Goal: Task Accomplishment & Management: Use online tool/utility

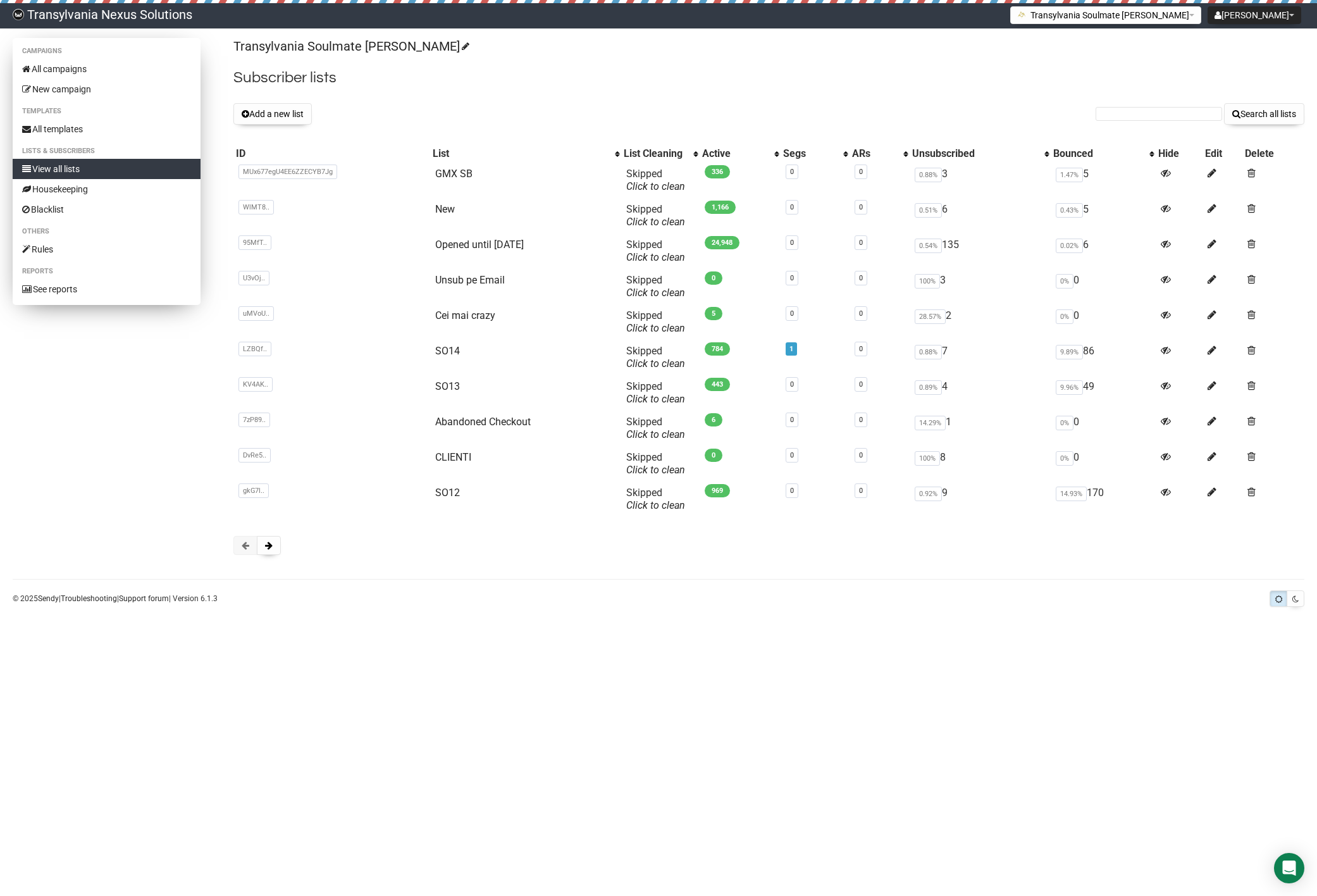
click at [117, 164] on link "View all lists" at bounding box center [107, 169] width 188 height 21
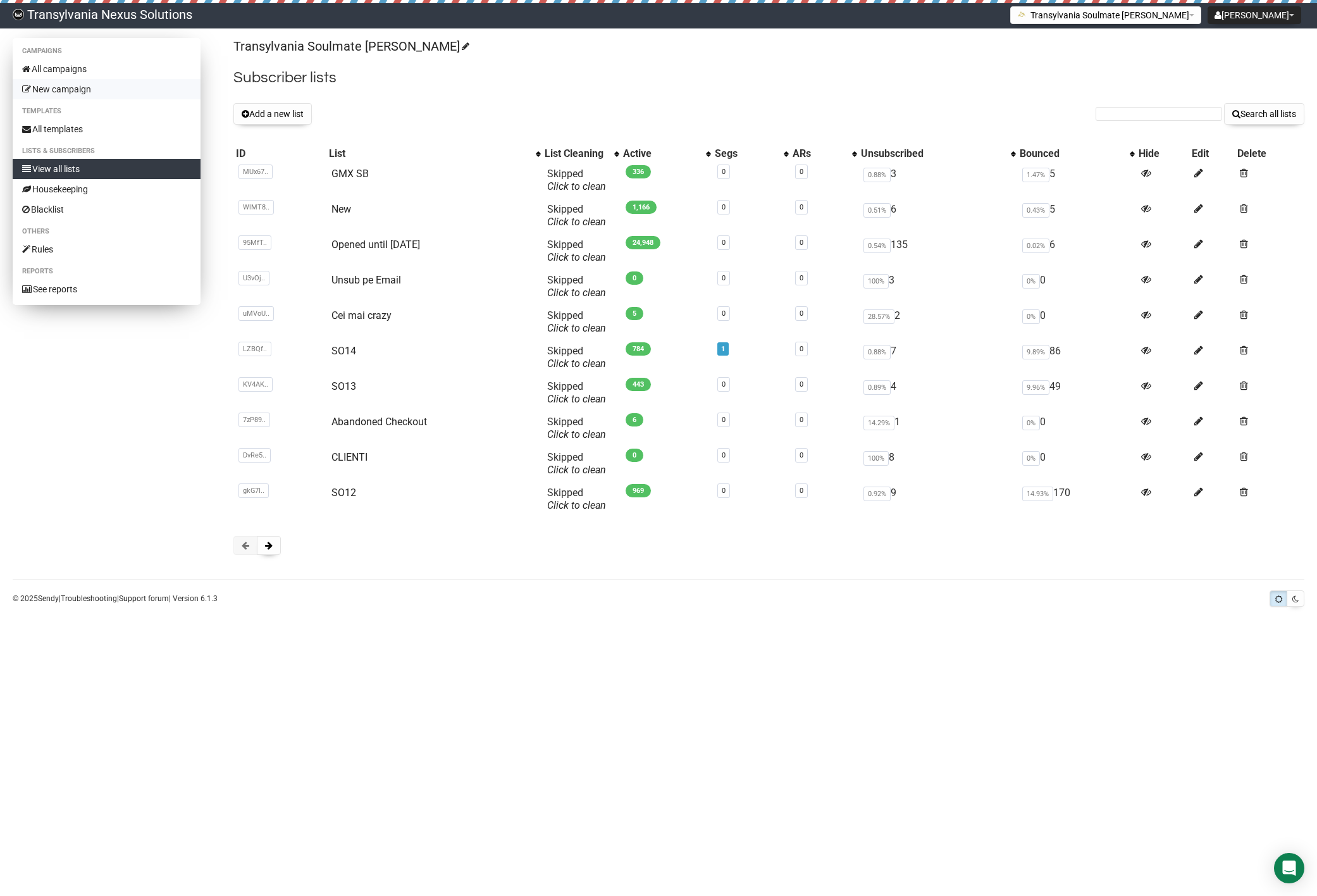
click at [70, 87] on link "New campaign" at bounding box center [107, 89] width 188 height 21
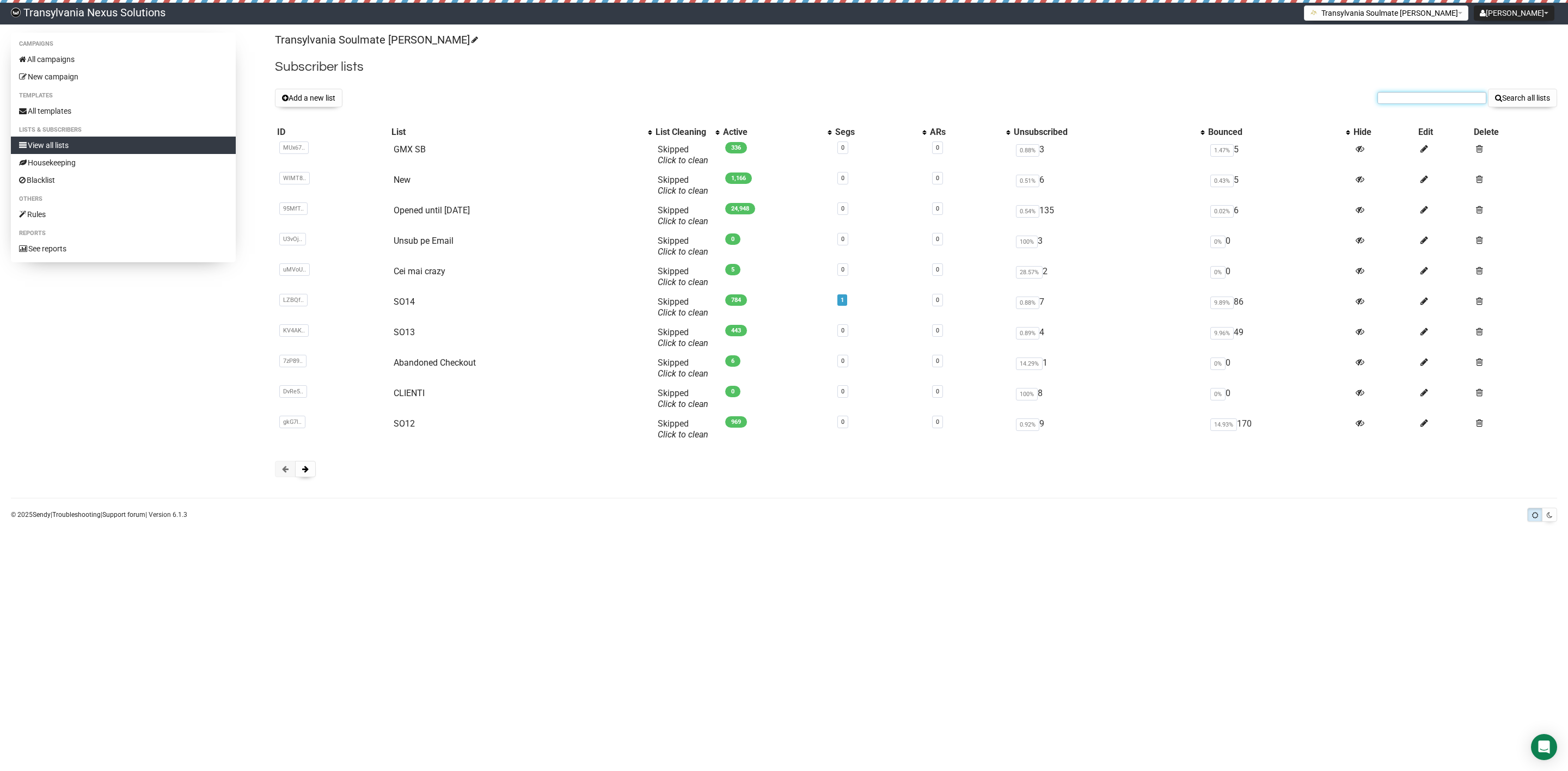
click at [1430, 100] on input "text" at bounding box center [1432, 98] width 109 height 12
paste input "vanessa.tscharner@gmx.ch"
type input "vanessa.tscharner@gmx.ch"
click at [1530, 102] on button "Search all lists" at bounding box center [1523, 98] width 69 height 18
click at [409, 153] on link "GMX SB" at bounding box center [410, 149] width 32 height 10
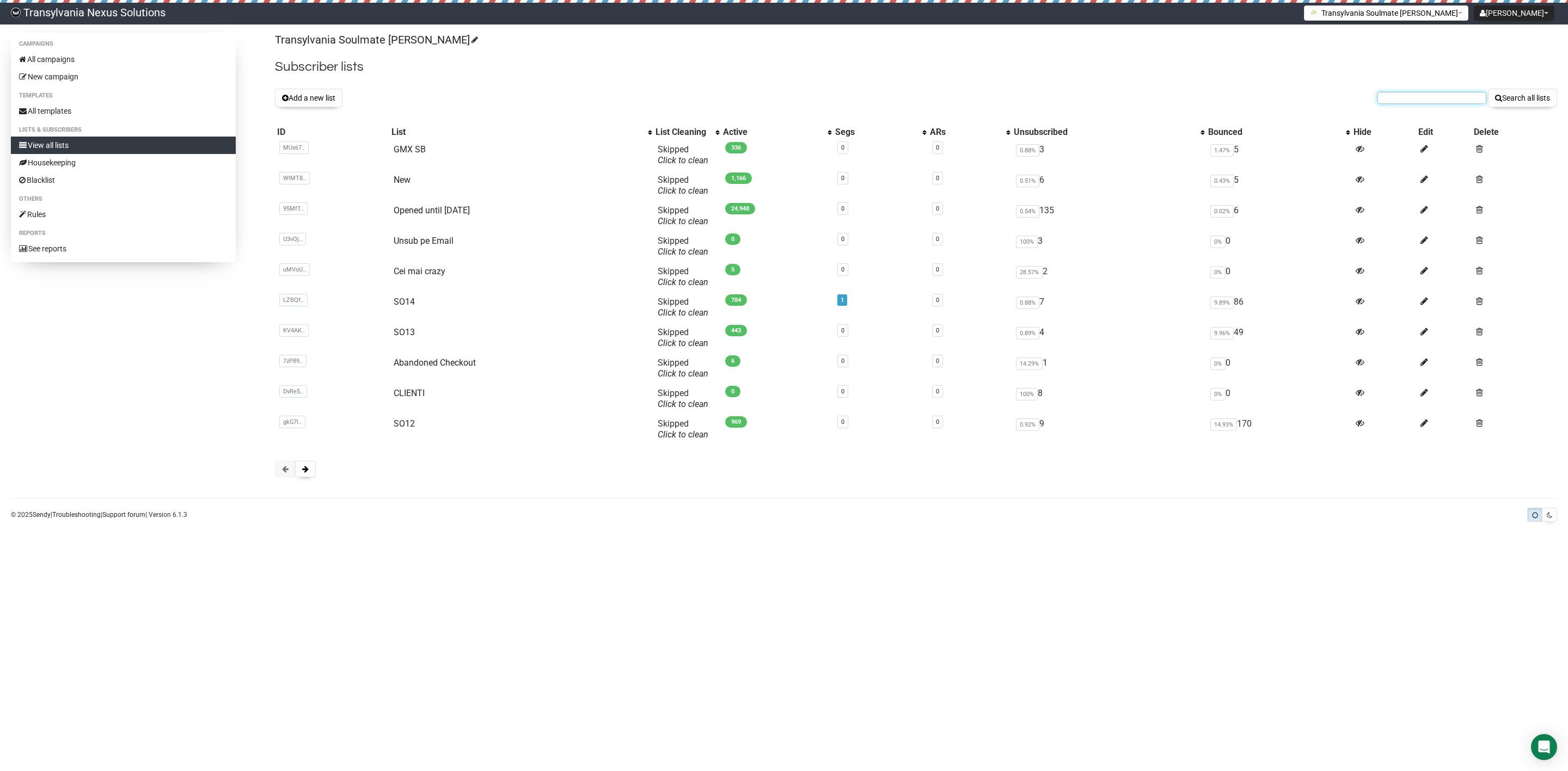
click at [1449, 95] on input "text" at bounding box center [1432, 98] width 109 height 12
paste input "gruenauer.christiane@gmail.com"
type input "gruenauer.christiane@gmail.com"
click at [1519, 103] on button "Search all lists" at bounding box center [1523, 98] width 69 height 18
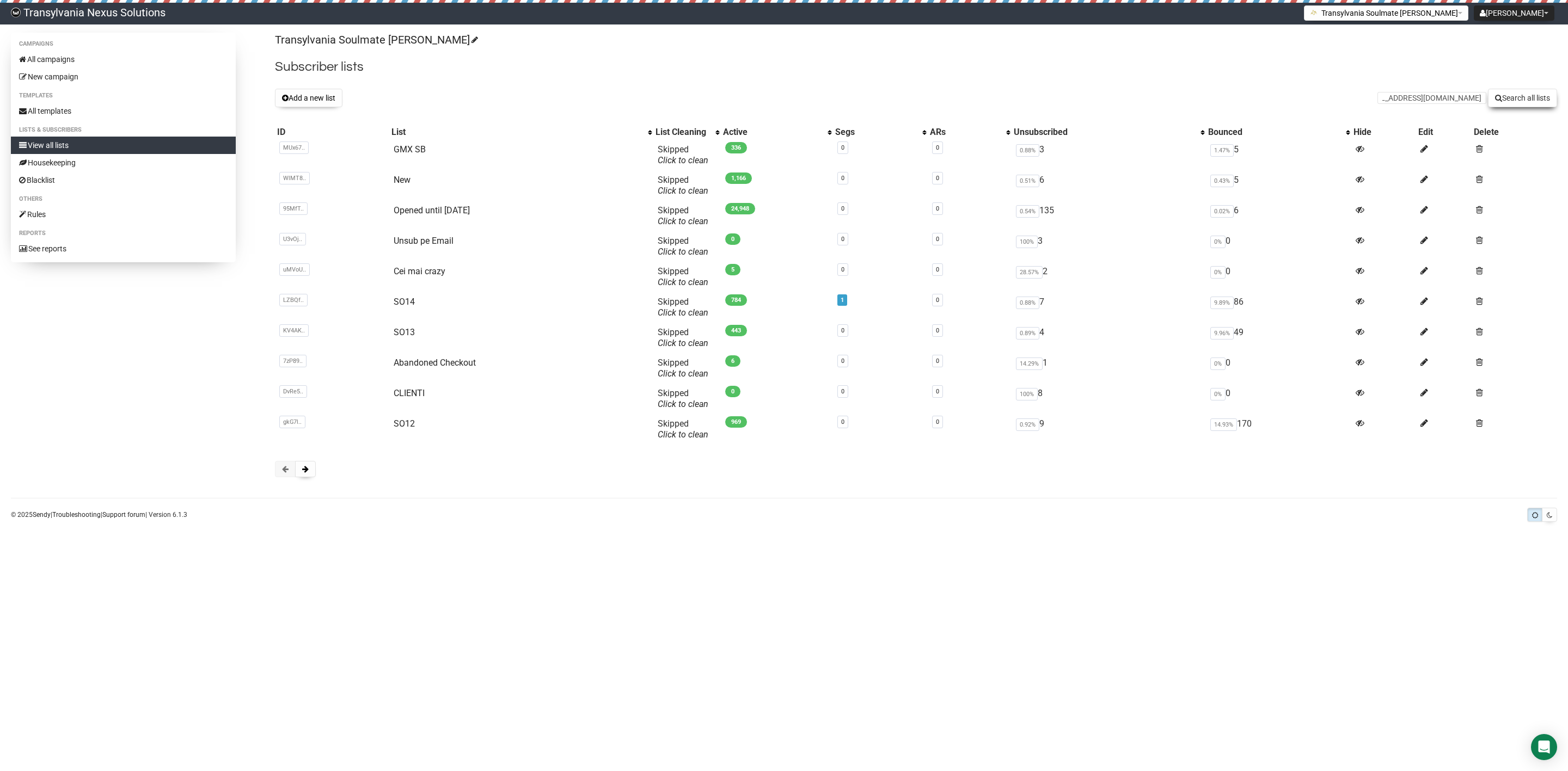
scroll to position [0, 0]
click at [1439, 94] on input "text" at bounding box center [1432, 98] width 109 height 12
paste input "seviyorumseni2010@hotmail.de"
type input "seviyorumseni2010@hotmail.de"
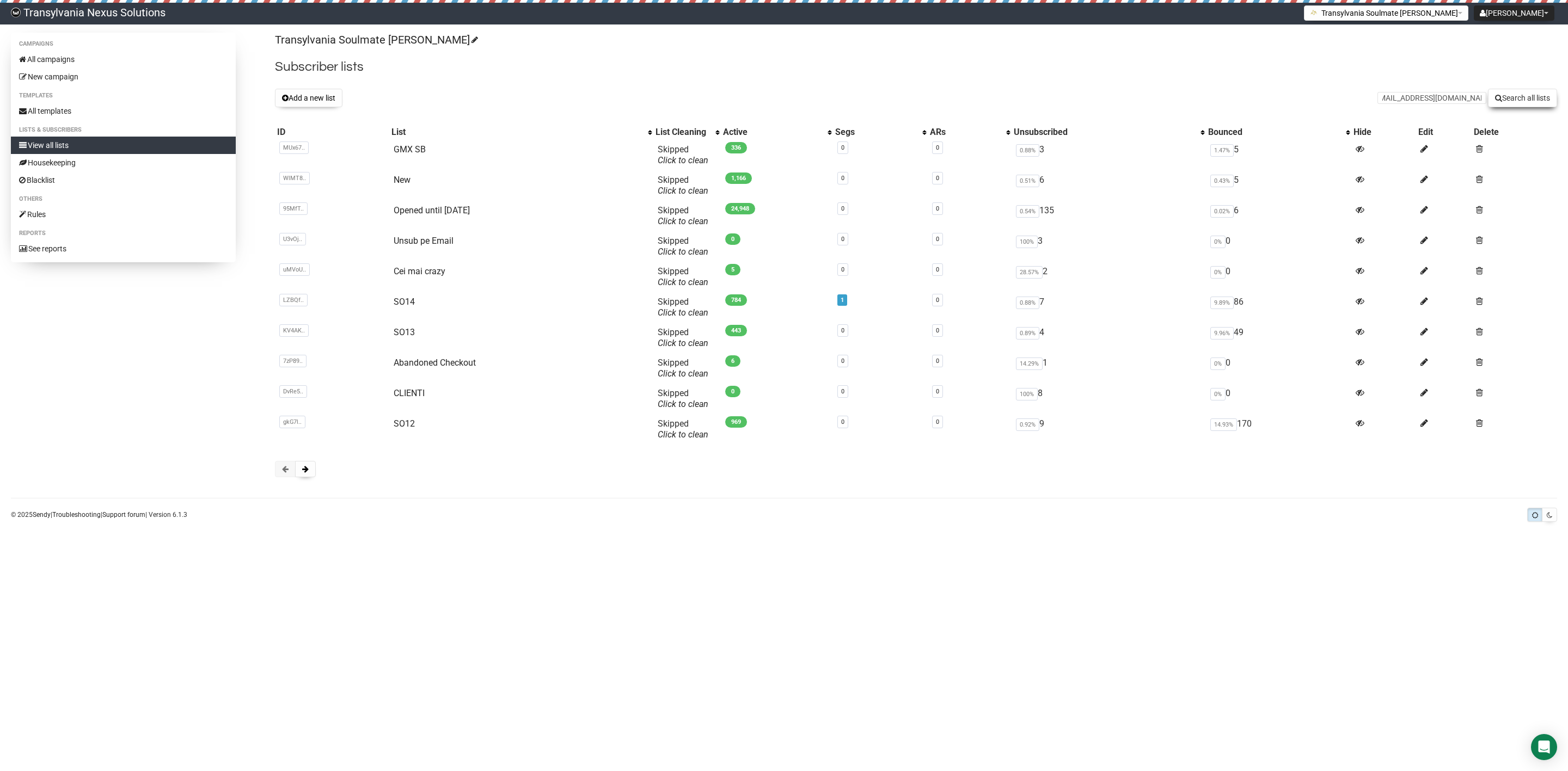
click at [1516, 100] on button "Search all lists" at bounding box center [1523, 98] width 69 height 18
click at [1404, 110] on div "Transylvania Soulmate [PERSON_NAME] Subscriber lists Add a new list Search all …" at bounding box center [916, 260] width 1282 height 456
click at [1404, 105] on form "Search all lists" at bounding box center [1467, 98] width 180 height 18
paste input "[EMAIL_ADDRESS][DOMAIN_NAME]"
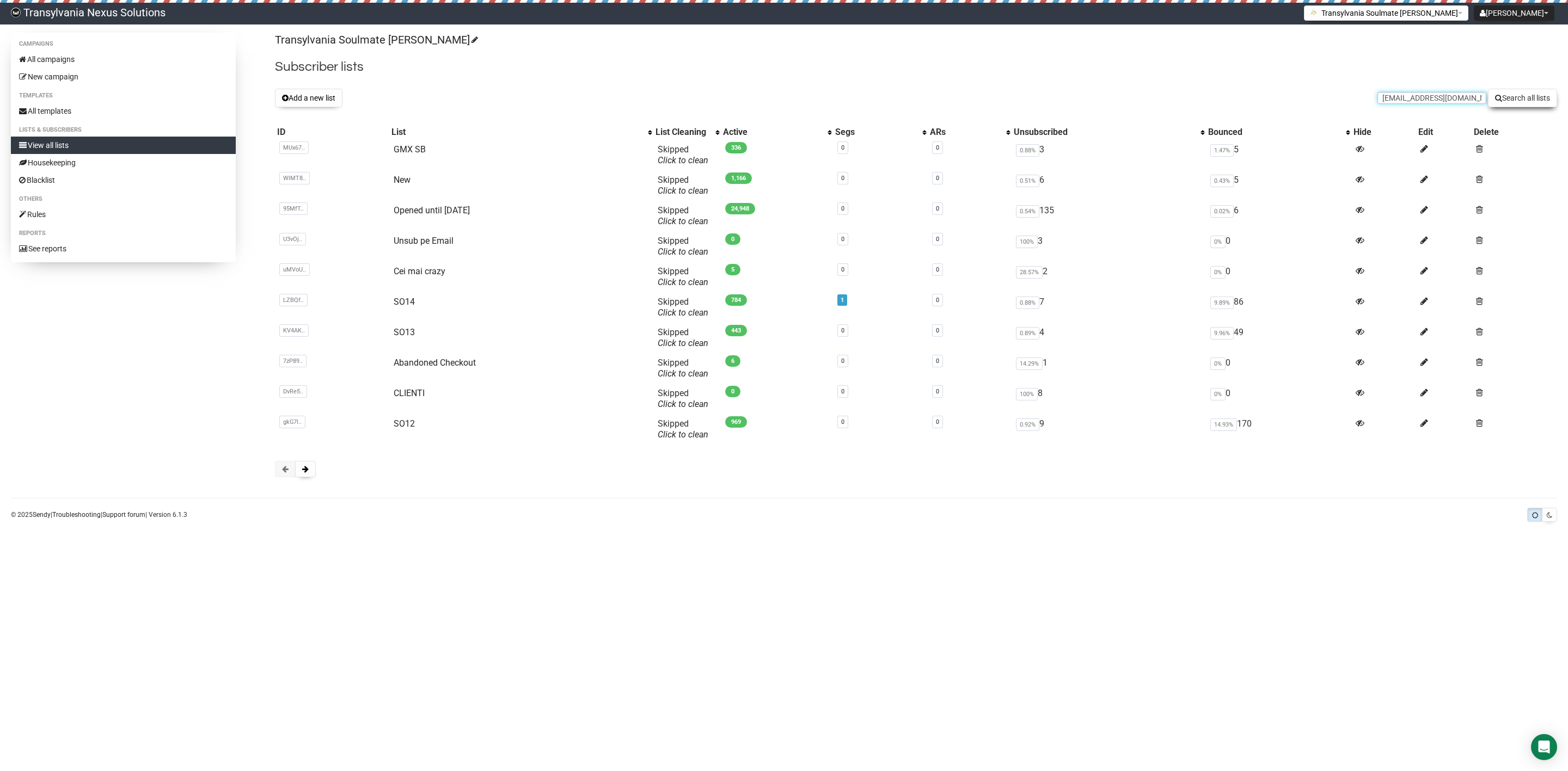
type input "[EMAIL_ADDRESS][DOMAIN_NAME]"
click at [1518, 100] on button "Search all lists" at bounding box center [1523, 98] width 69 height 18
